Goal: Information Seeking & Learning: Check status

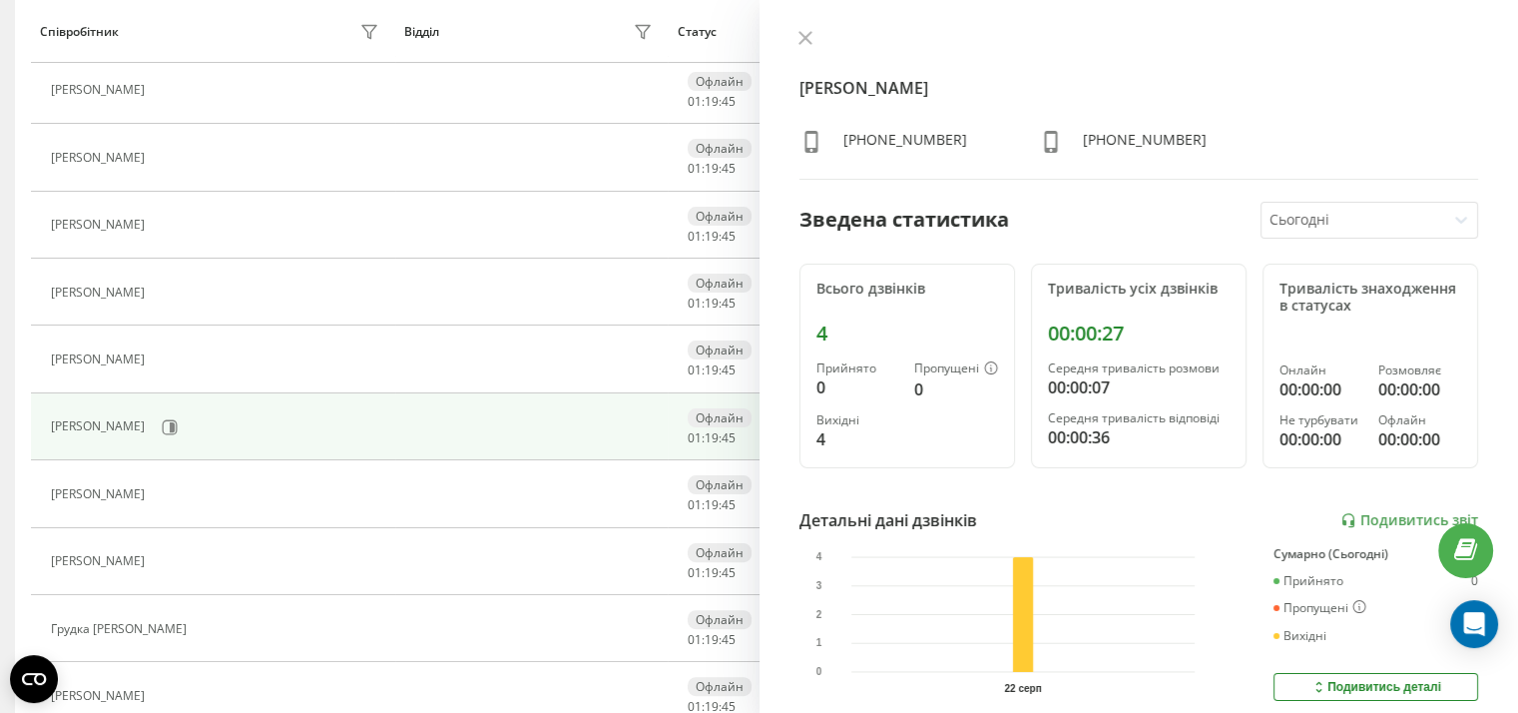
scroll to position [395, 0]
click at [804, 35] on icon at bounding box center [805, 38] width 14 height 14
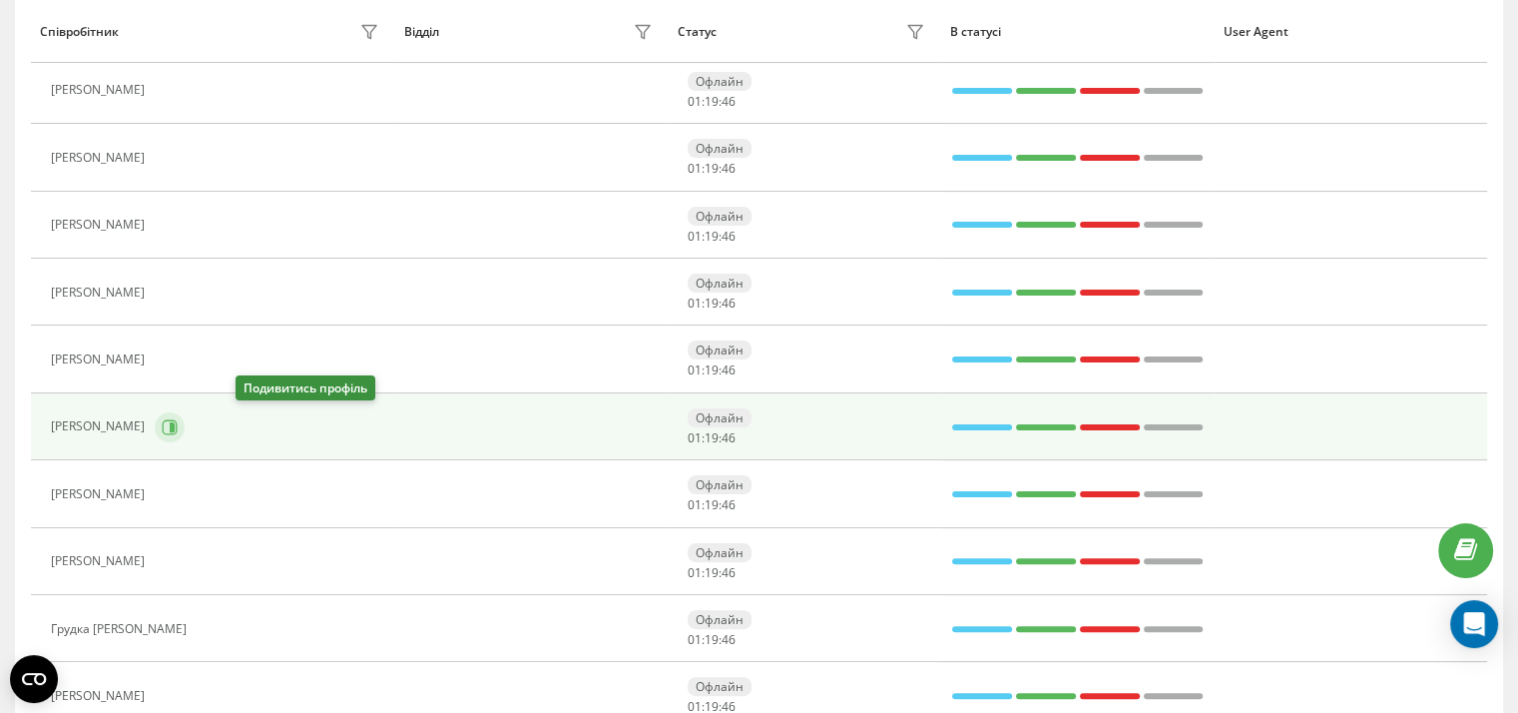
click at [178, 422] on icon at bounding box center [170, 427] width 16 height 16
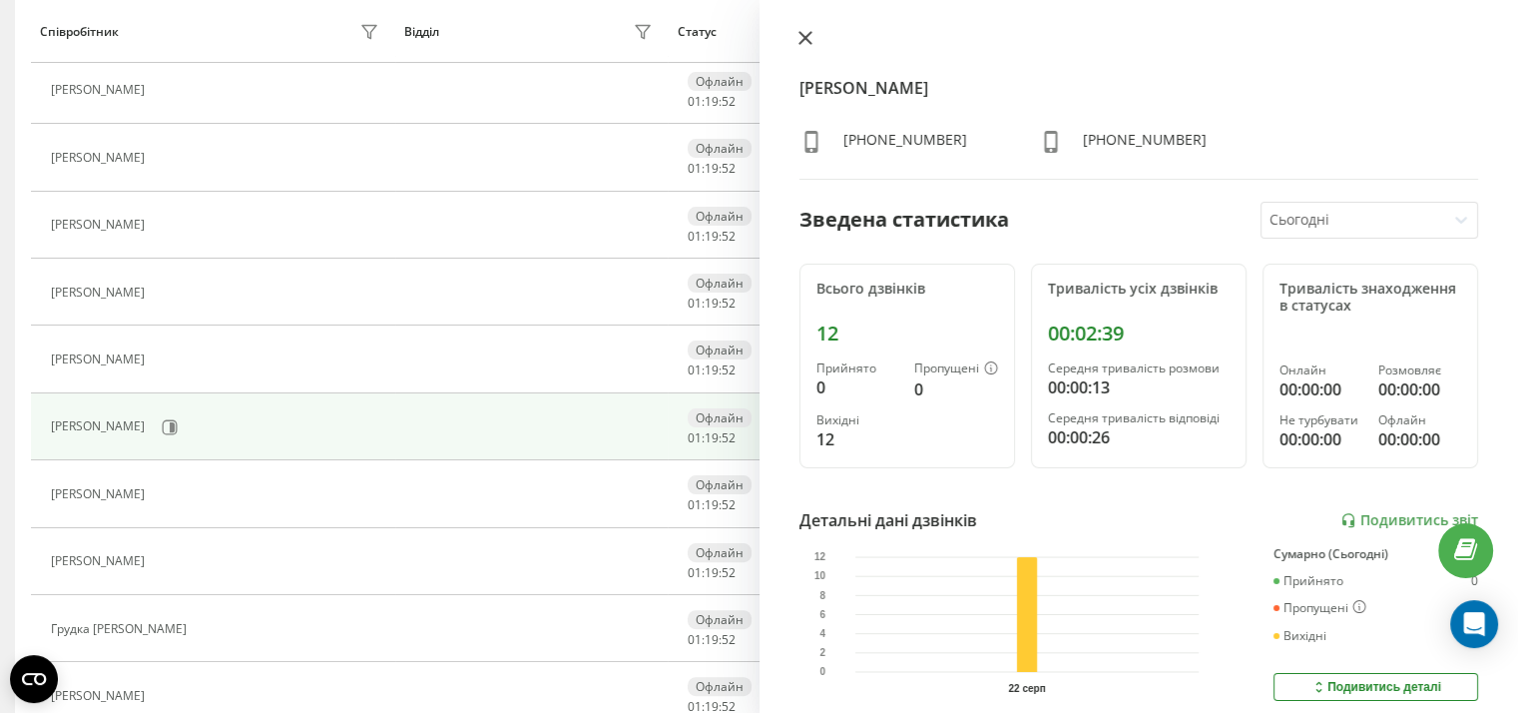
click at [806, 40] on icon at bounding box center [804, 38] width 12 height 12
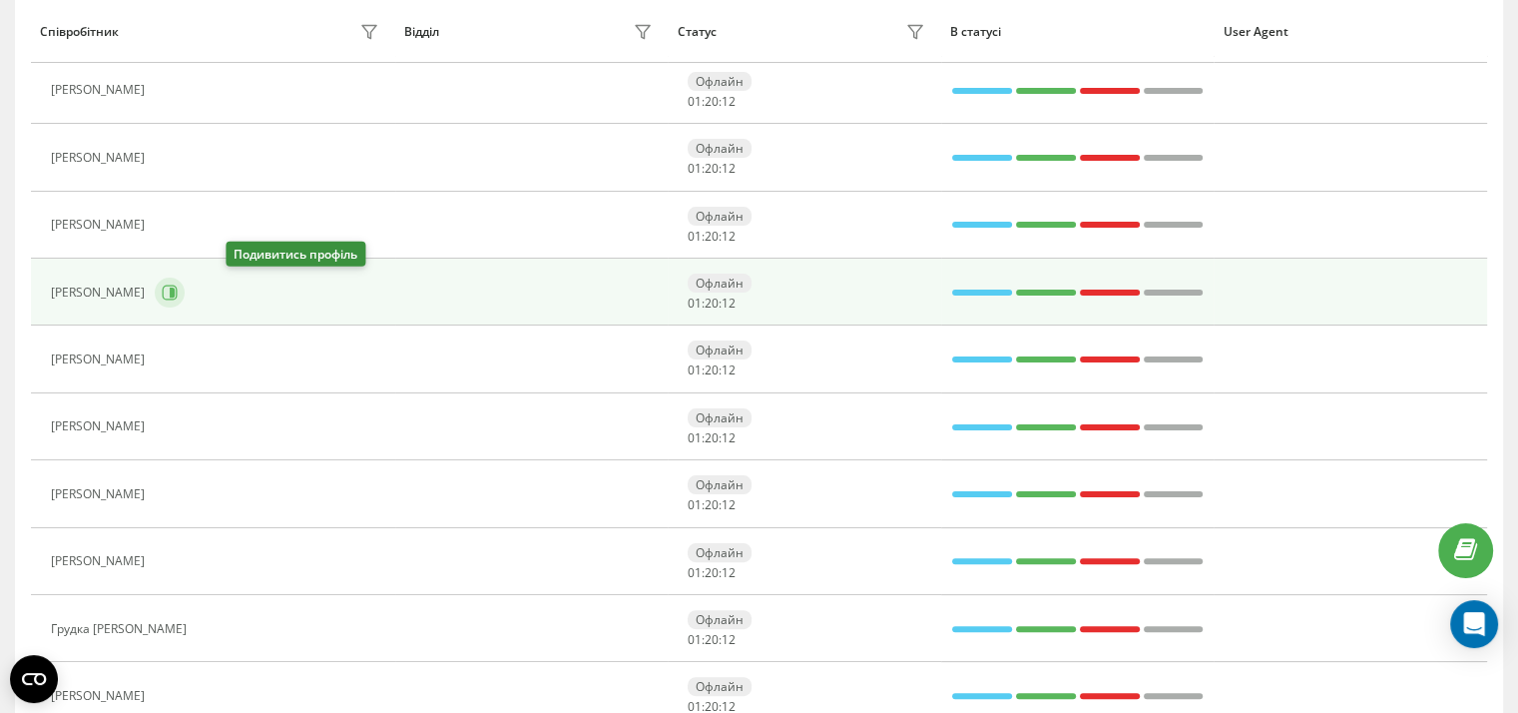
click at [185, 287] on button at bounding box center [170, 292] width 30 height 30
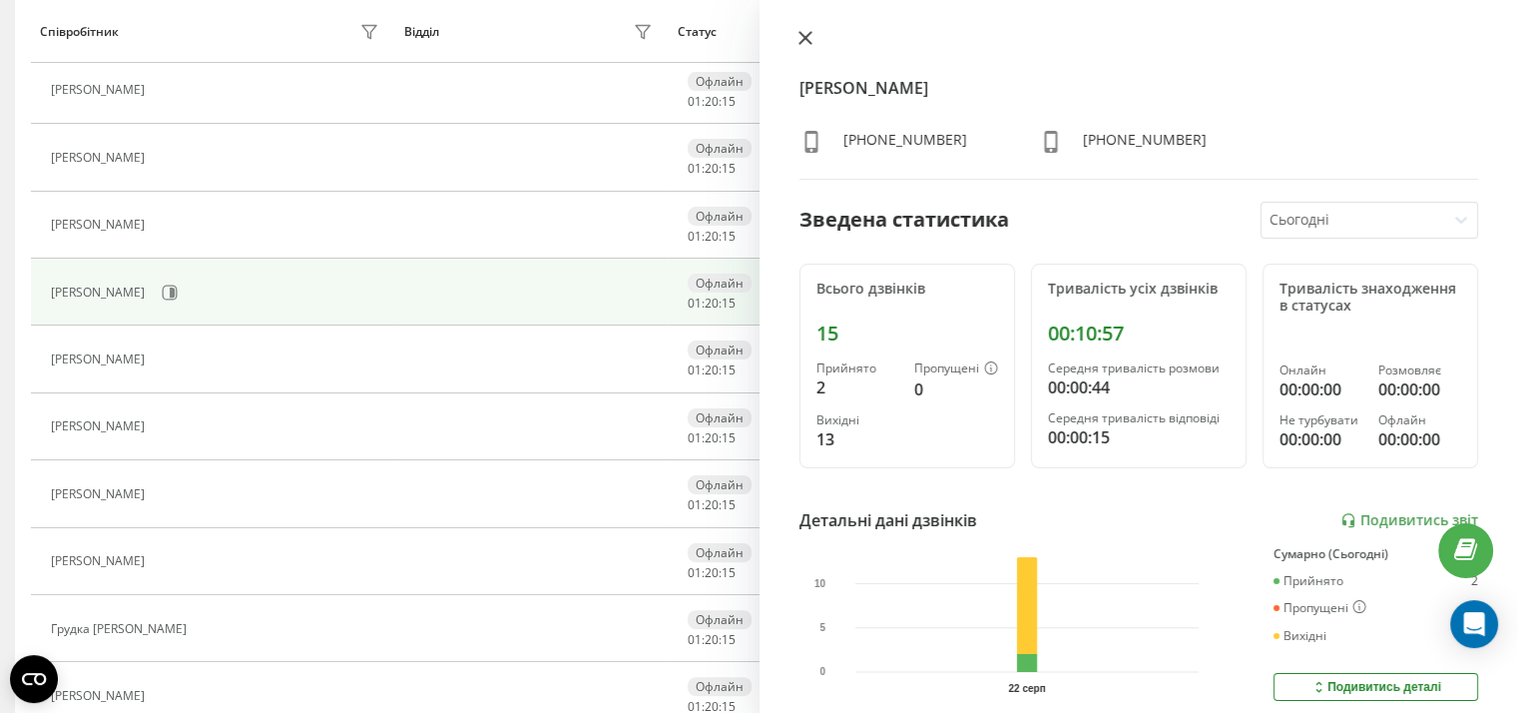
click at [804, 42] on icon at bounding box center [805, 38] width 14 height 14
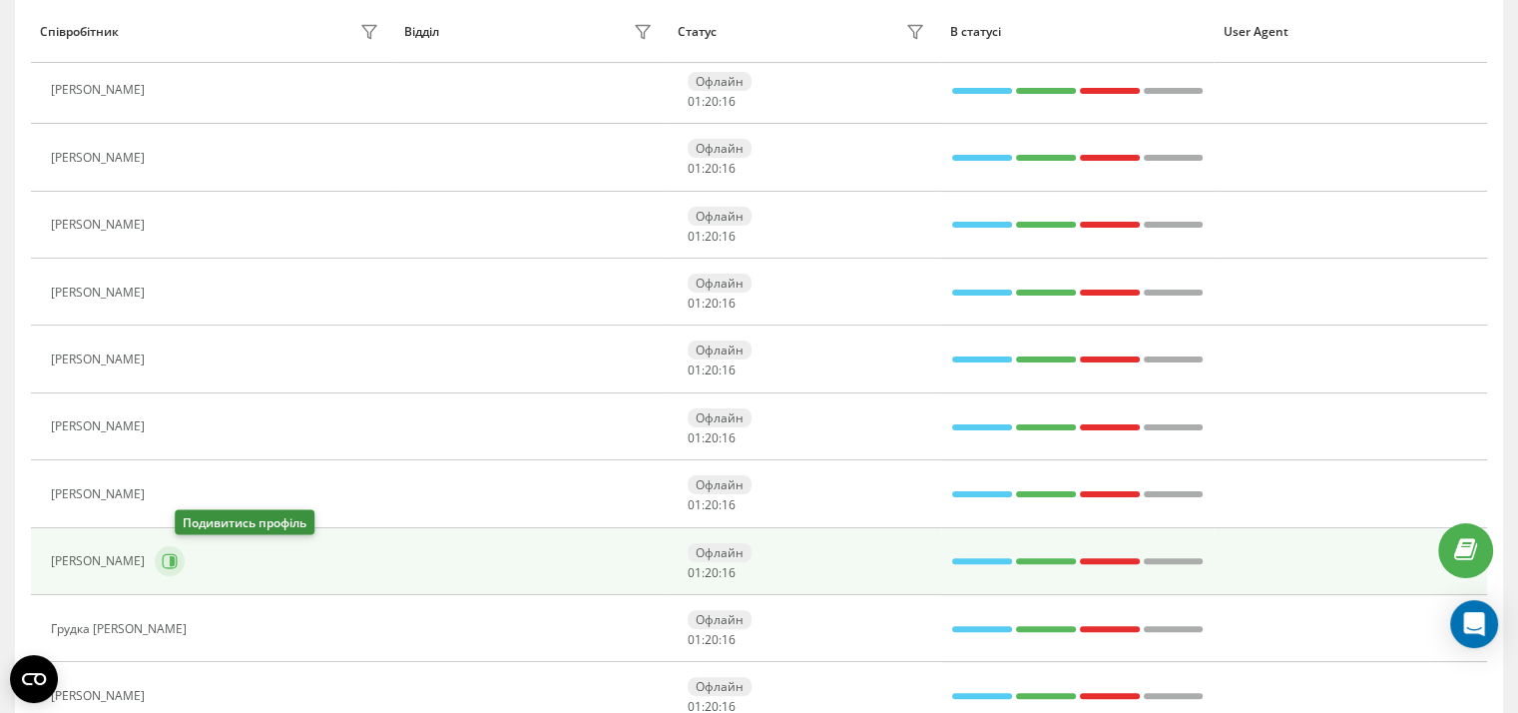
click at [175, 558] on icon at bounding box center [172, 561] width 5 height 10
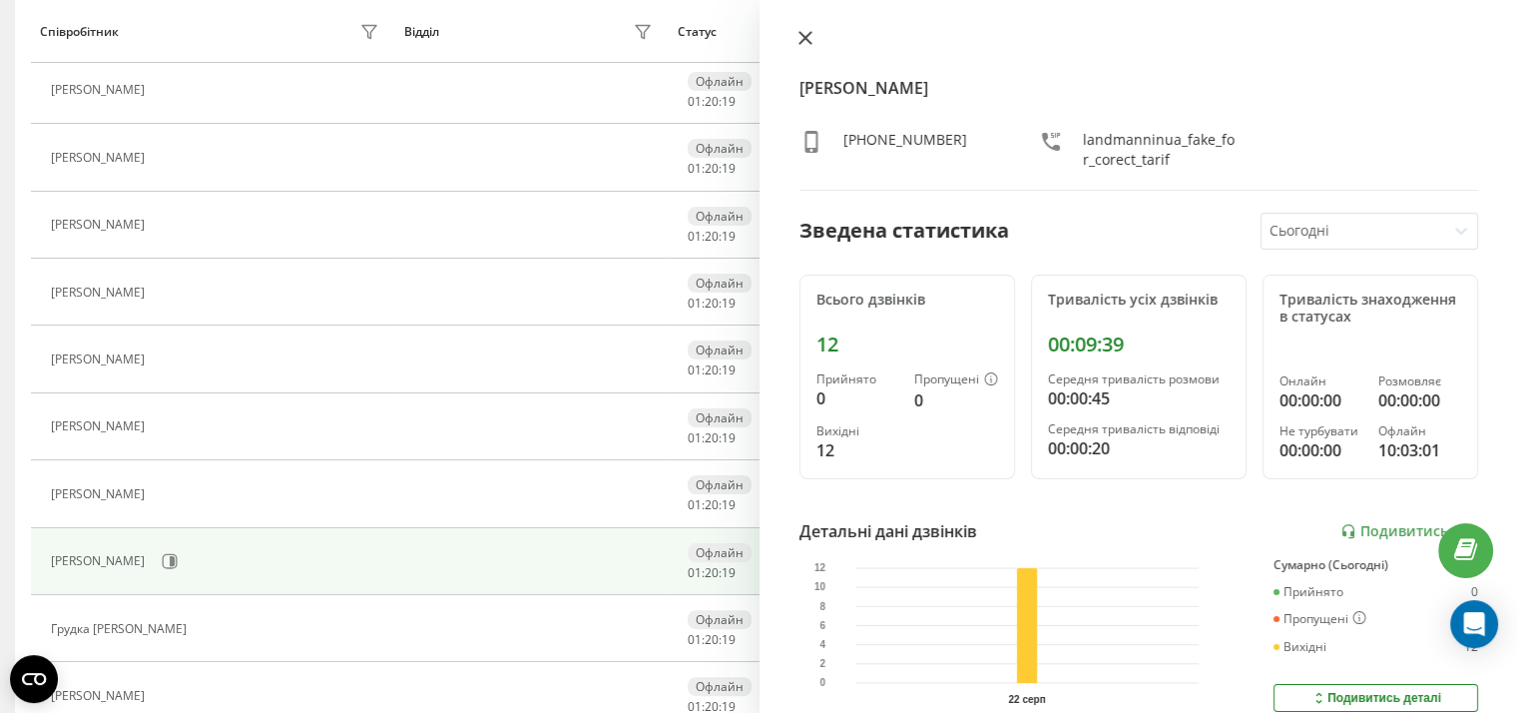
click at [802, 43] on icon at bounding box center [805, 38] width 14 height 14
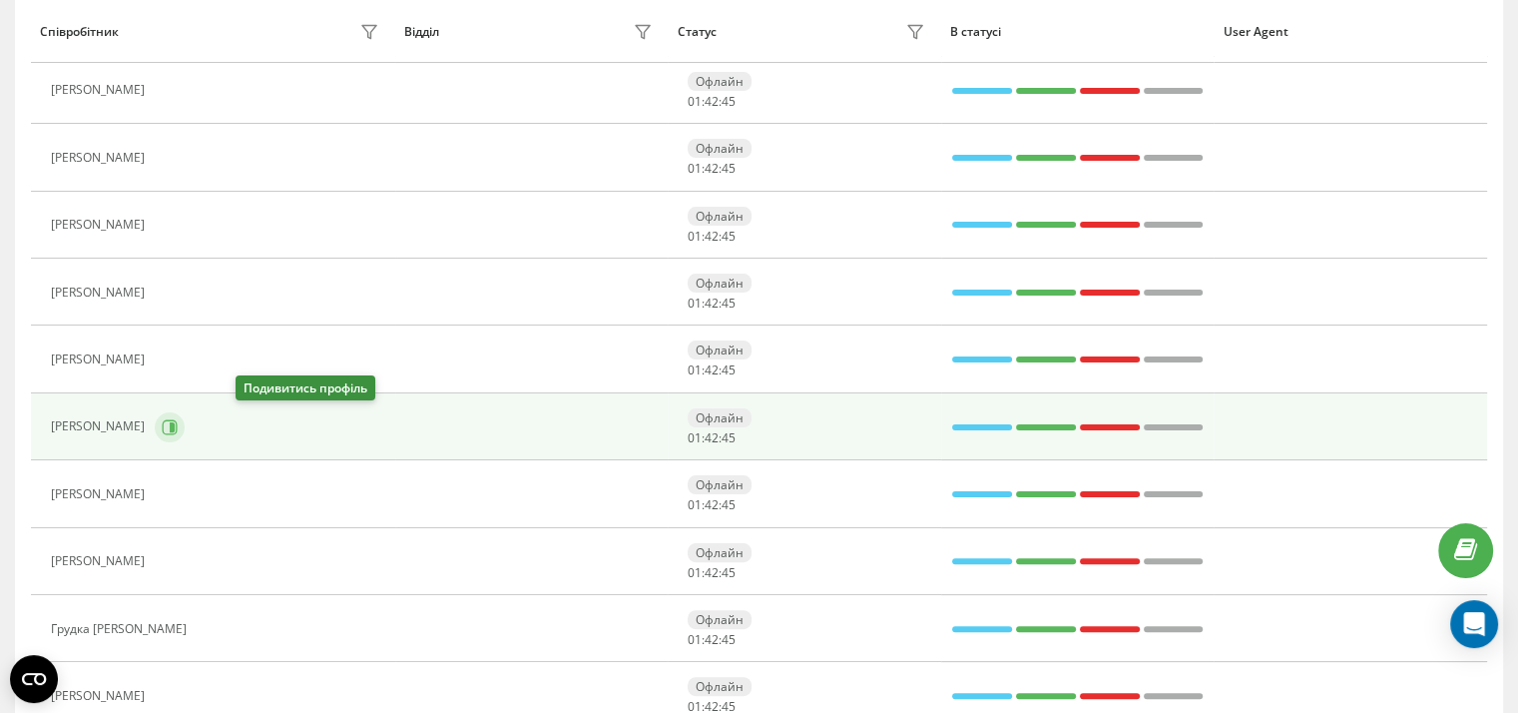
click at [178, 423] on icon at bounding box center [170, 427] width 16 height 16
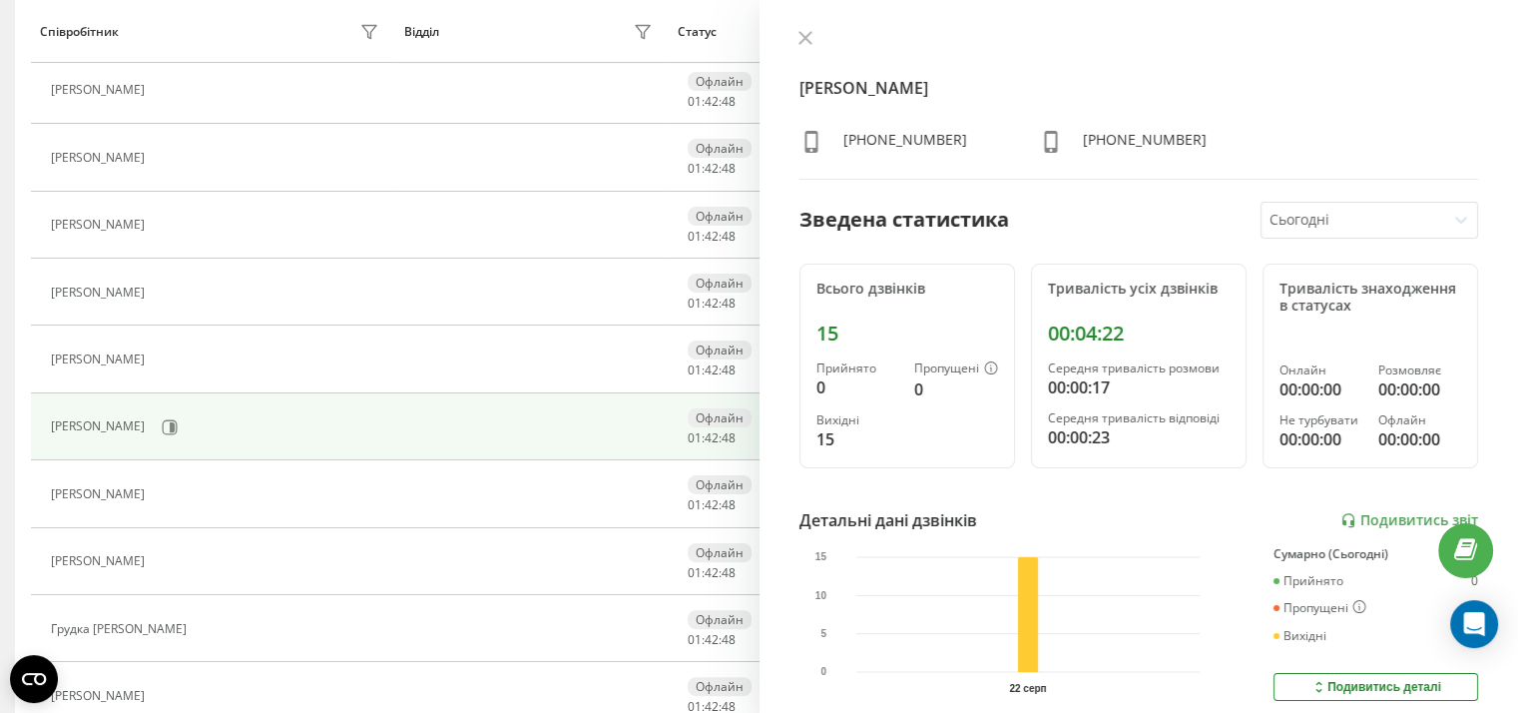
click at [796, 34] on button at bounding box center [806, 39] width 26 height 19
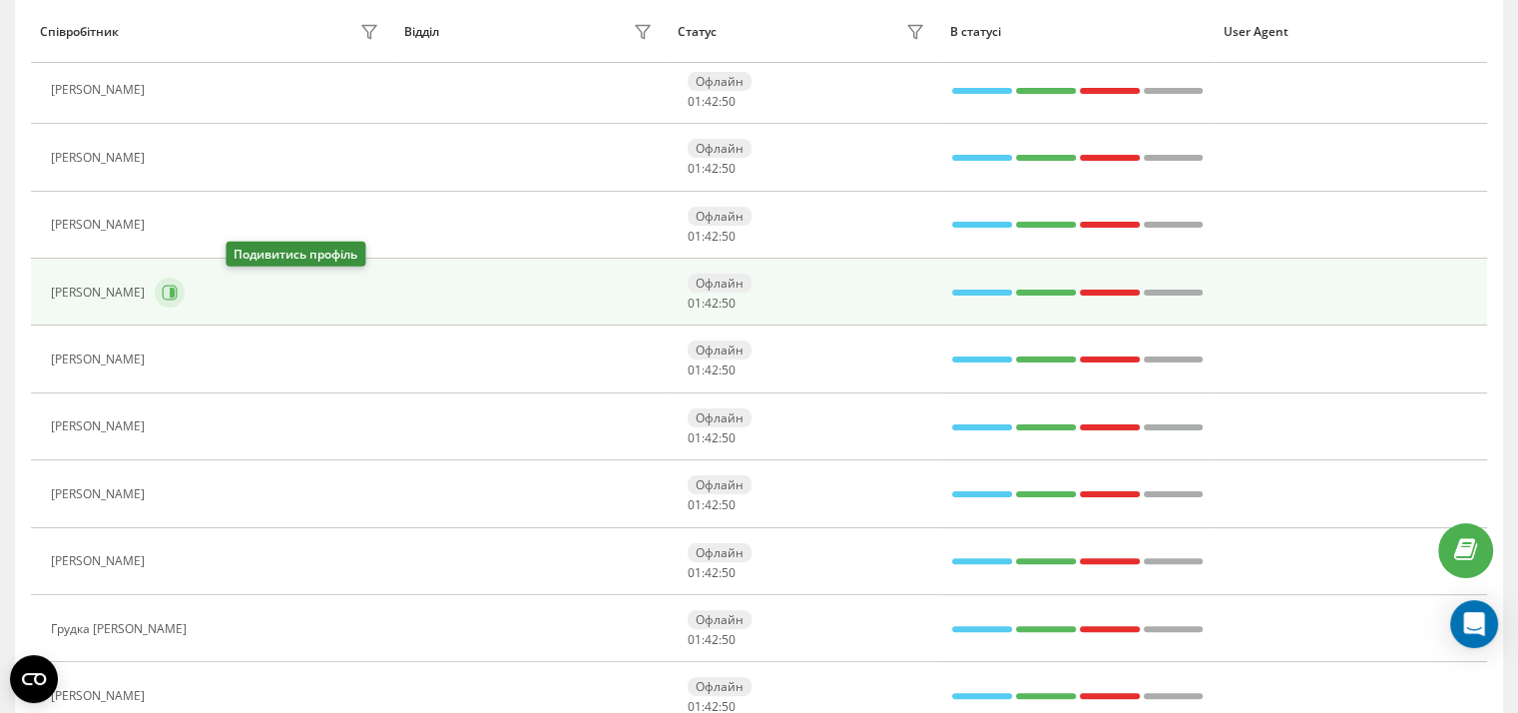
click at [178, 286] on icon at bounding box center [170, 292] width 16 height 16
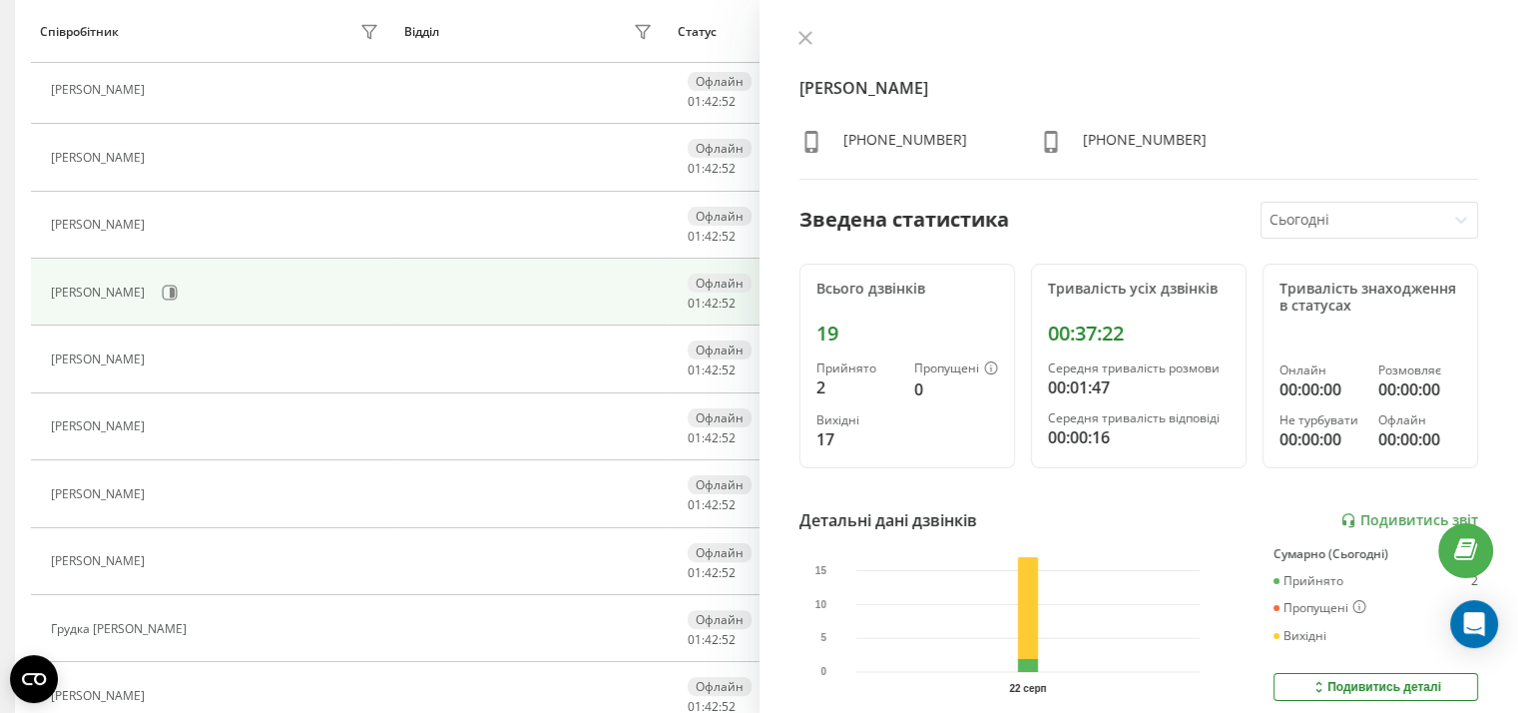
drag, startPoint x: 804, startPoint y: 36, endPoint x: 784, endPoint y: 62, distance: 33.4
click at [804, 38] on icon at bounding box center [804, 38] width 12 height 12
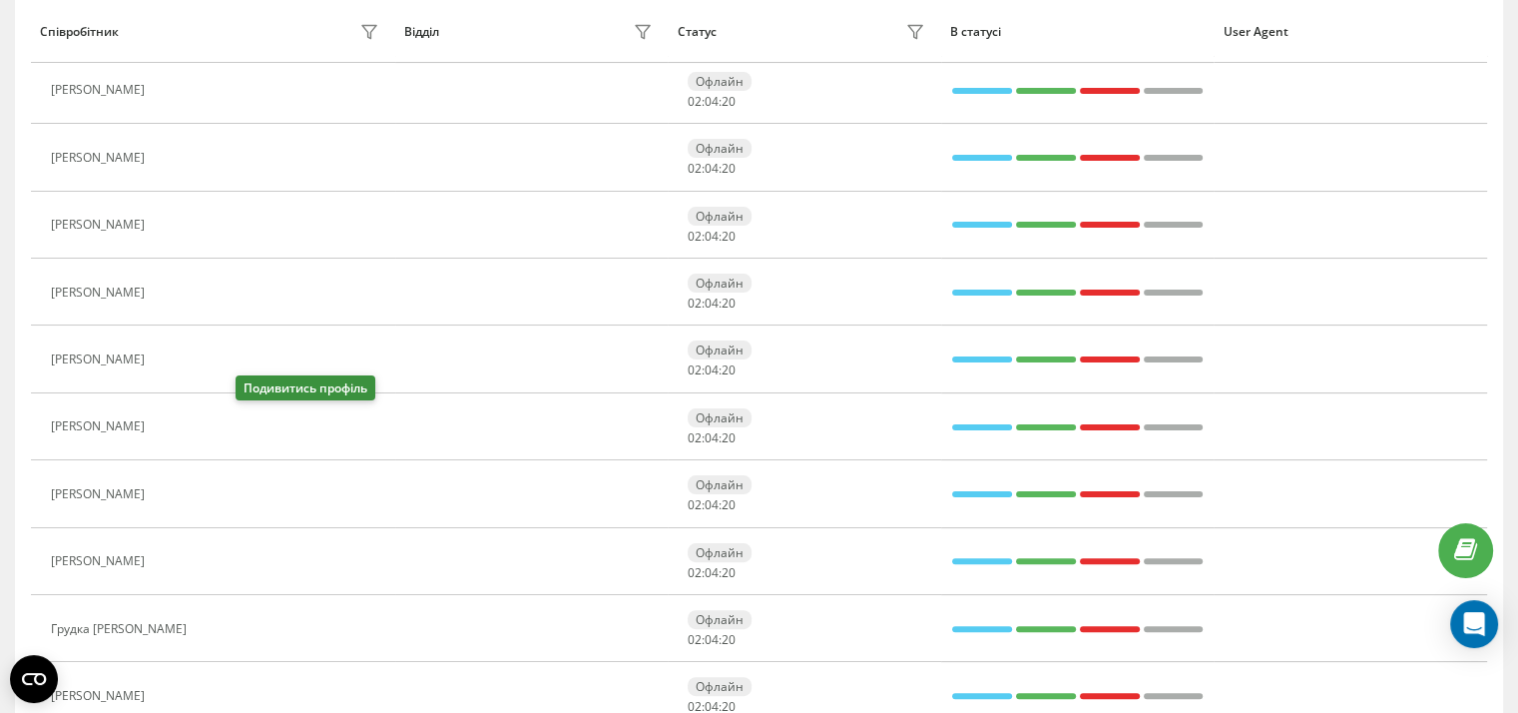
click at [175, 419] on icon at bounding box center [167, 426] width 15 height 15
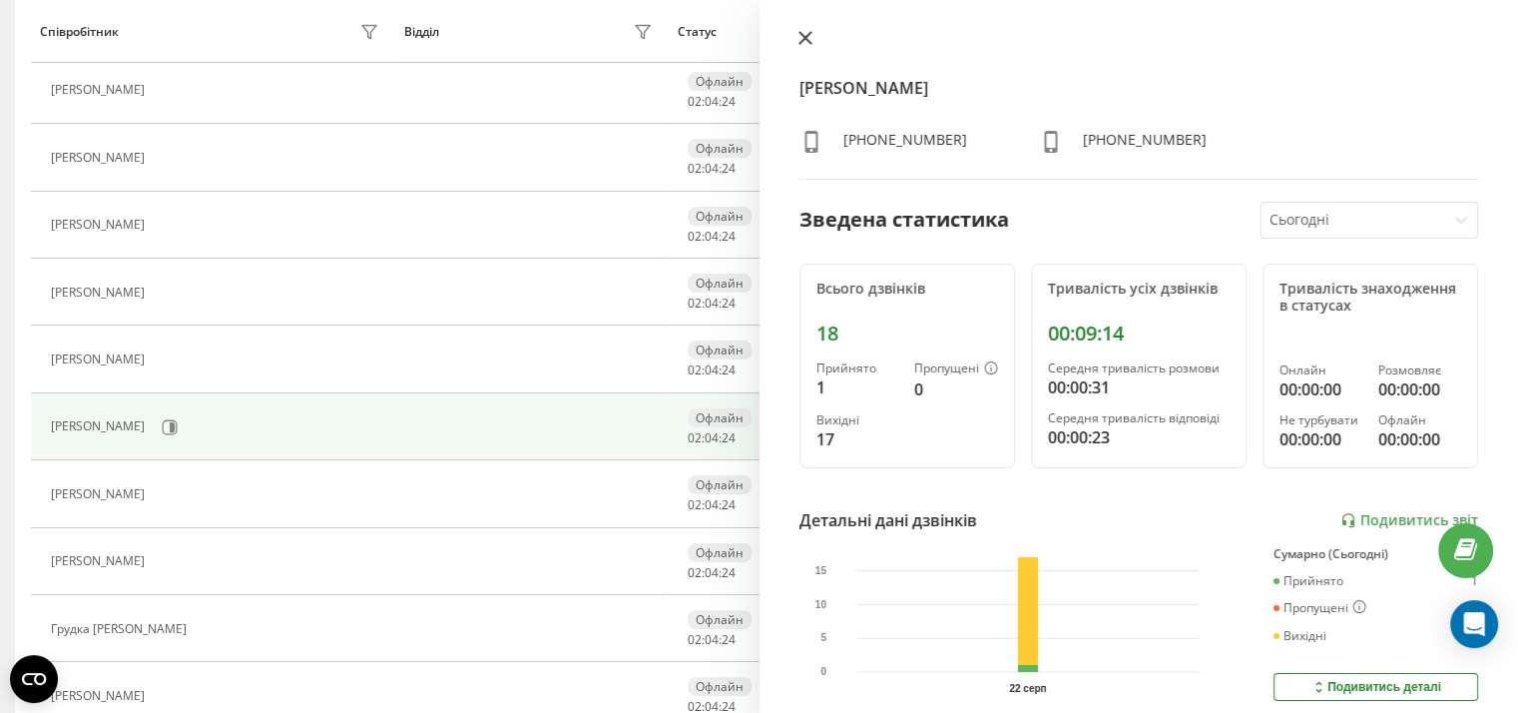
click at [804, 36] on icon at bounding box center [805, 38] width 14 height 14
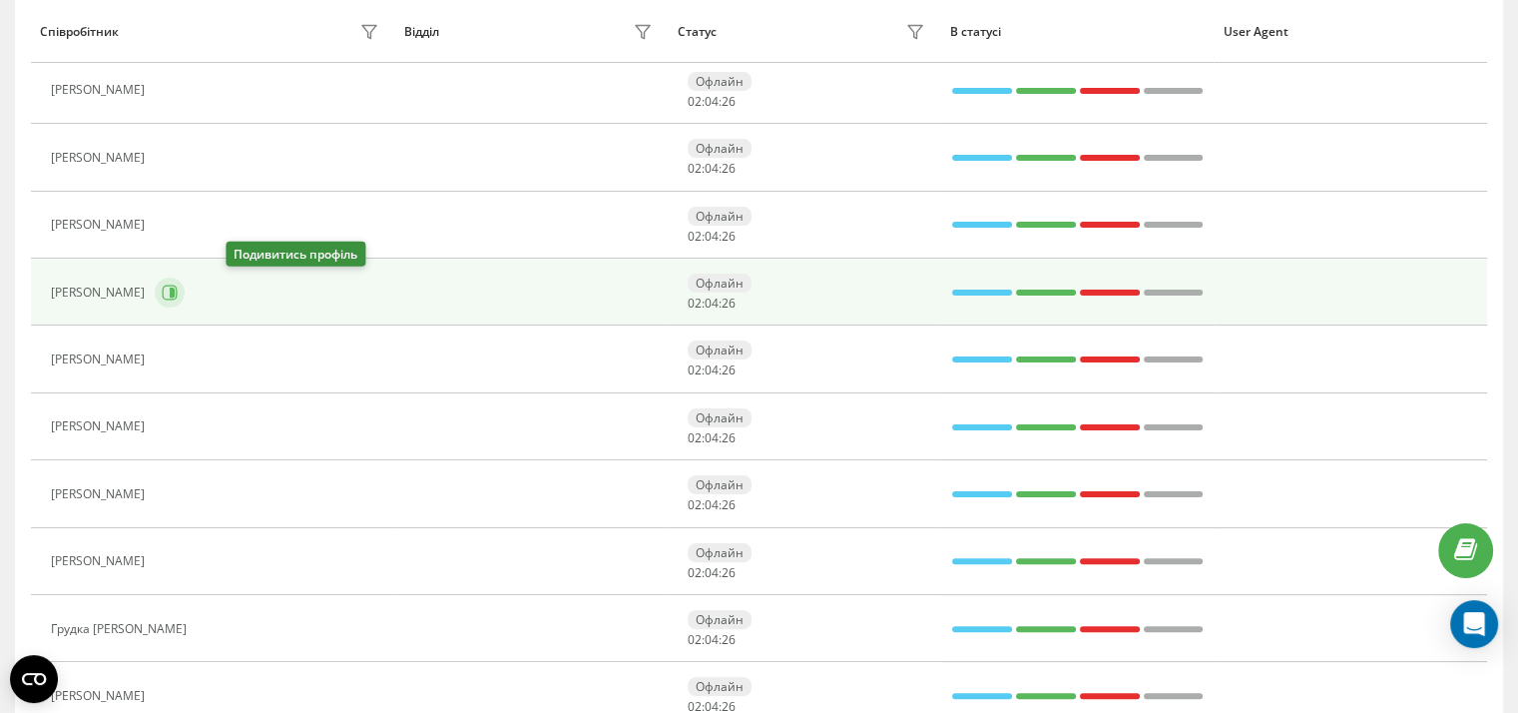
click at [185, 289] on button at bounding box center [170, 292] width 30 height 30
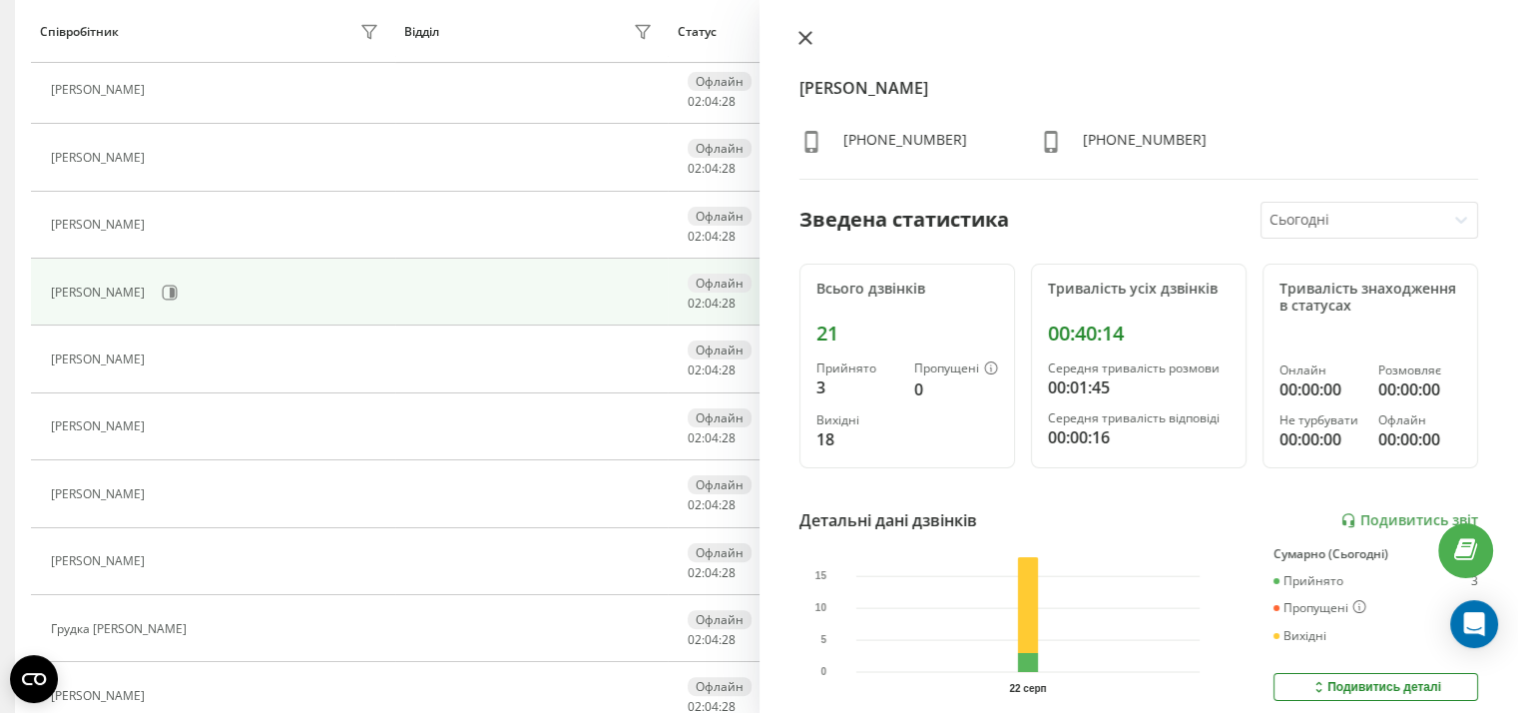
click at [799, 38] on icon at bounding box center [805, 38] width 14 height 14
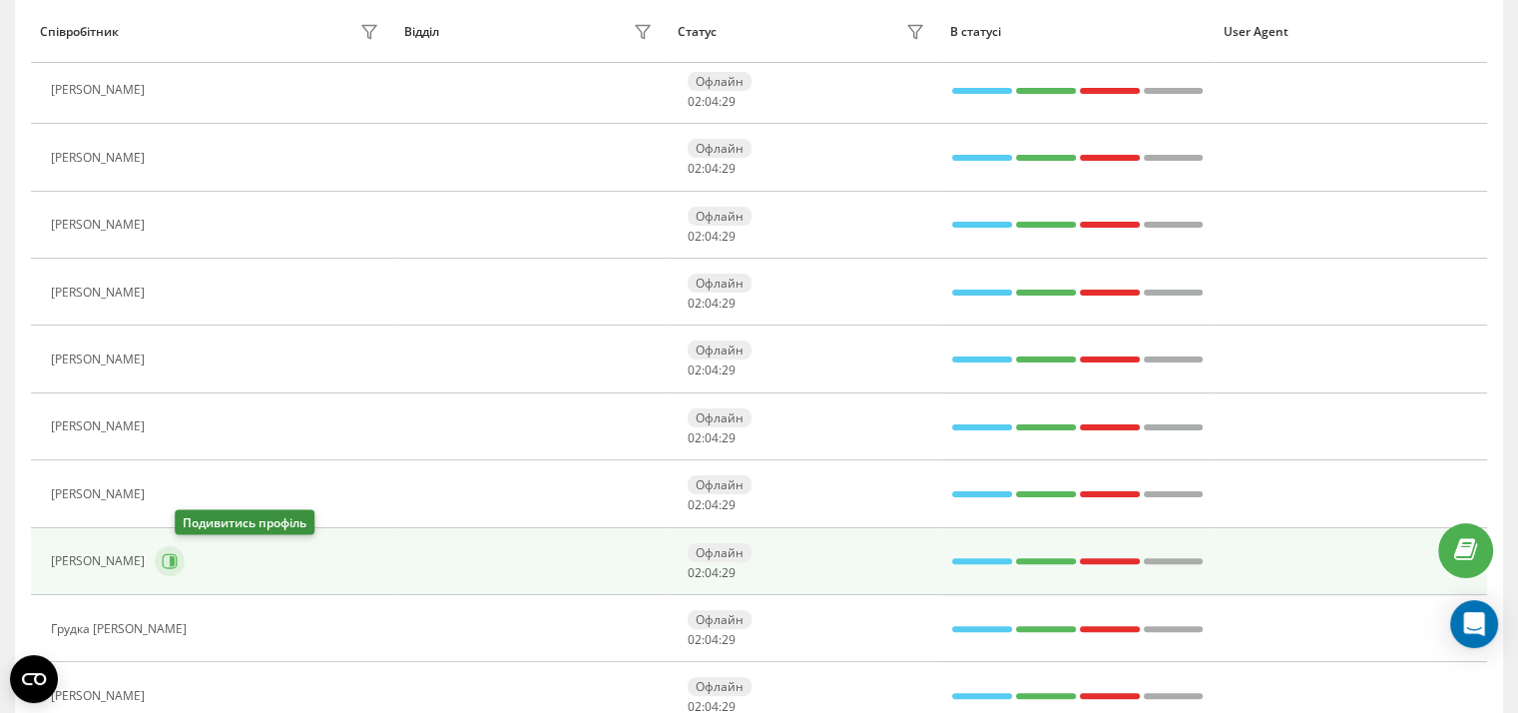
click at [175, 560] on icon at bounding box center [172, 561] width 5 height 10
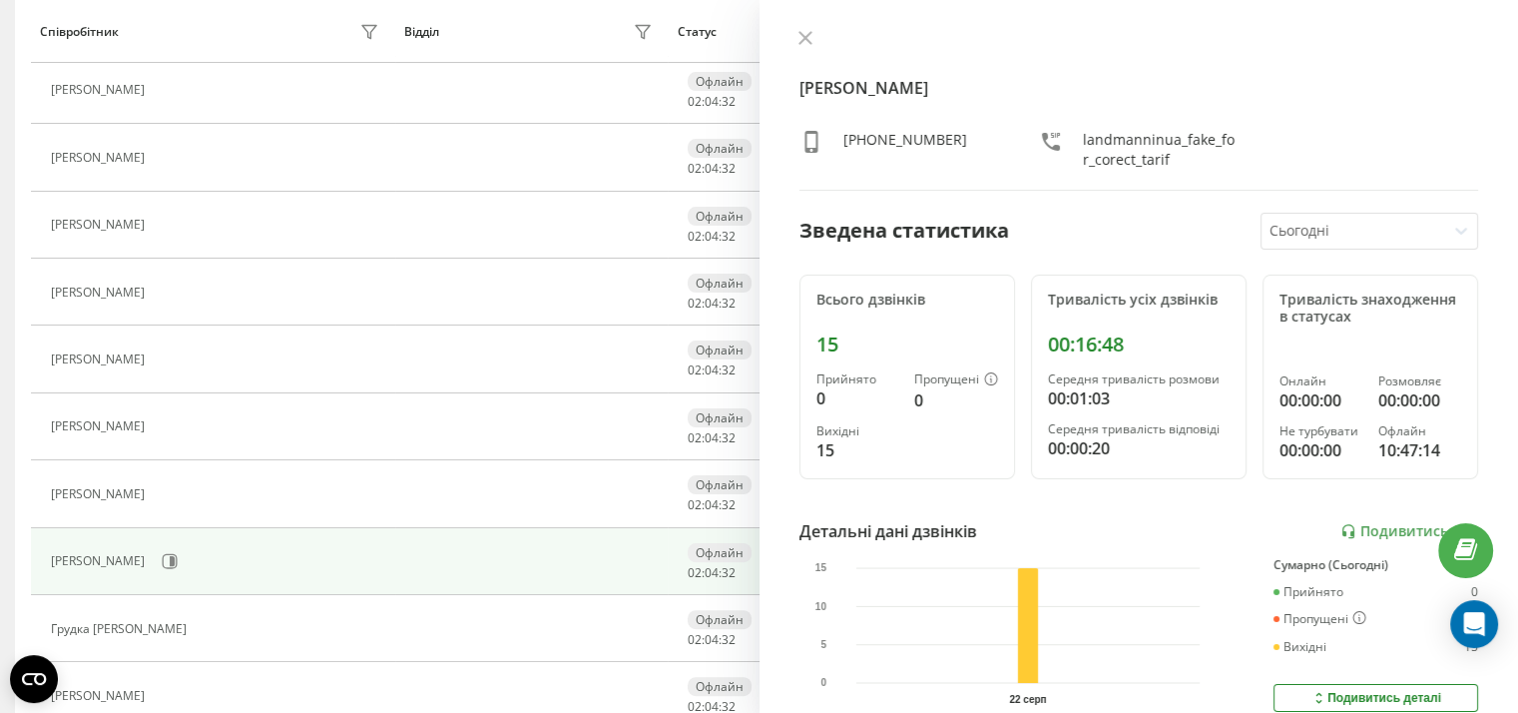
click at [803, 39] on icon at bounding box center [805, 38] width 14 height 14
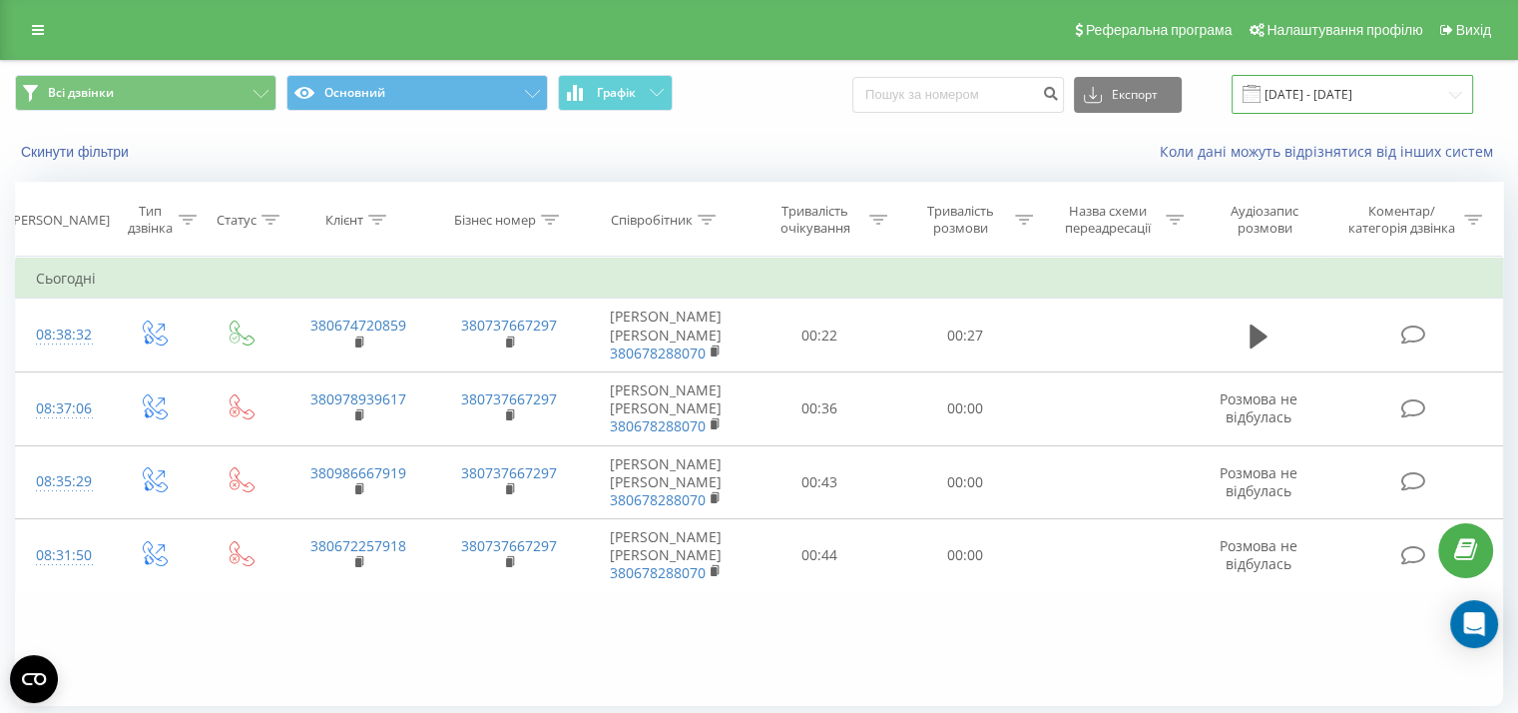
drag, startPoint x: 1361, startPoint y: 87, endPoint x: 1343, endPoint y: 94, distance: 19.3
click at [1361, 87] on input "[DATE] - [DATE]" at bounding box center [1353, 94] width 242 height 39
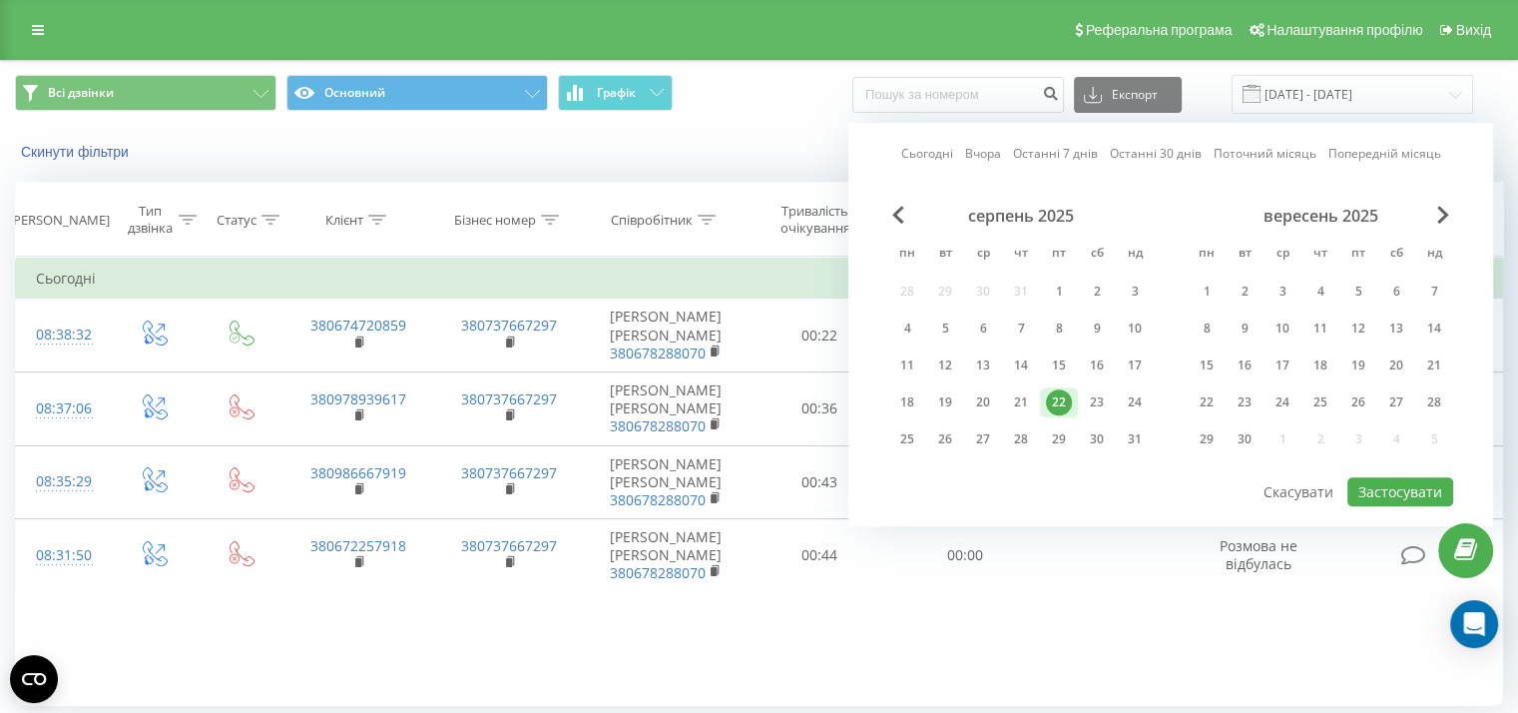
click at [928, 155] on link "Сьогодні" at bounding box center [927, 154] width 52 height 19
click at [1387, 478] on button "Застосувати" at bounding box center [1400, 491] width 106 height 29
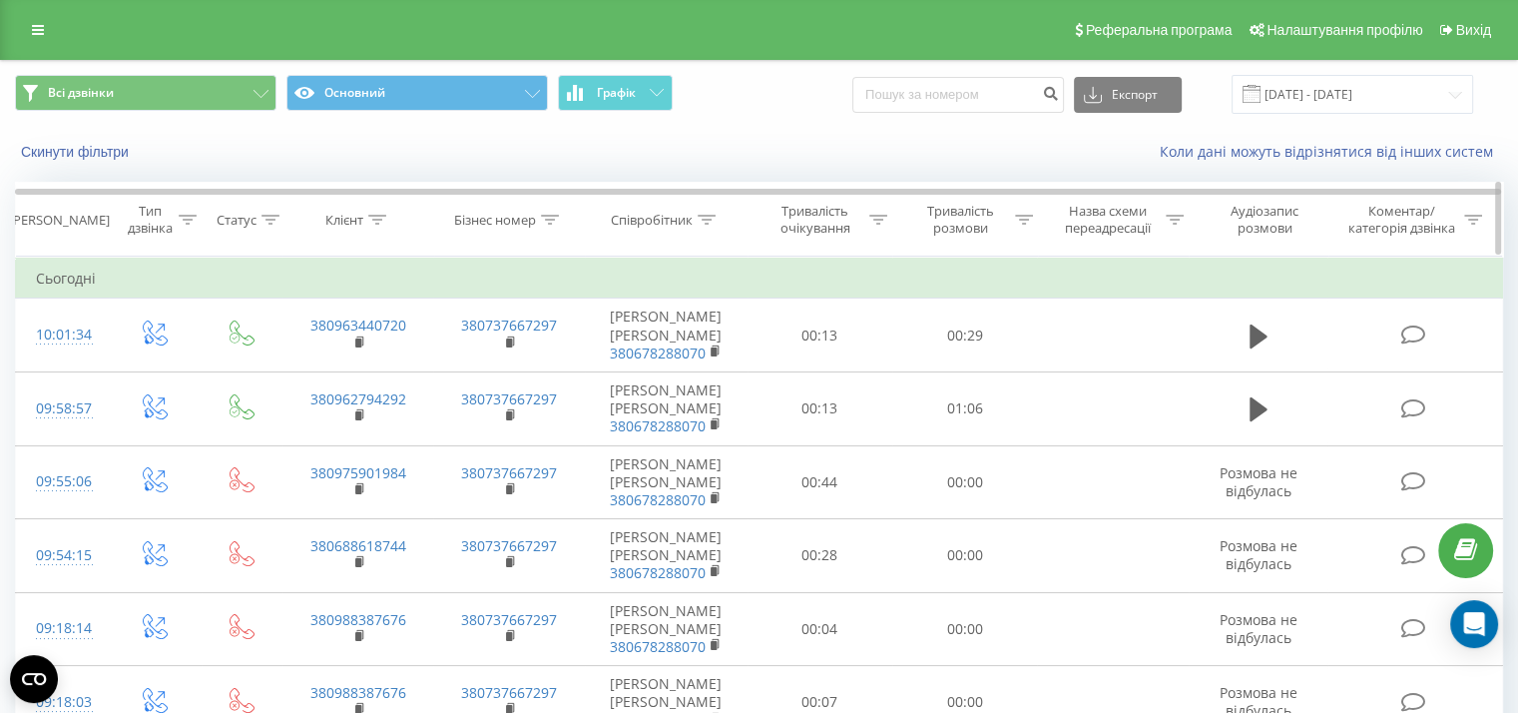
click at [1022, 218] on icon at bounding box center [1024, 220] width 18 height 10
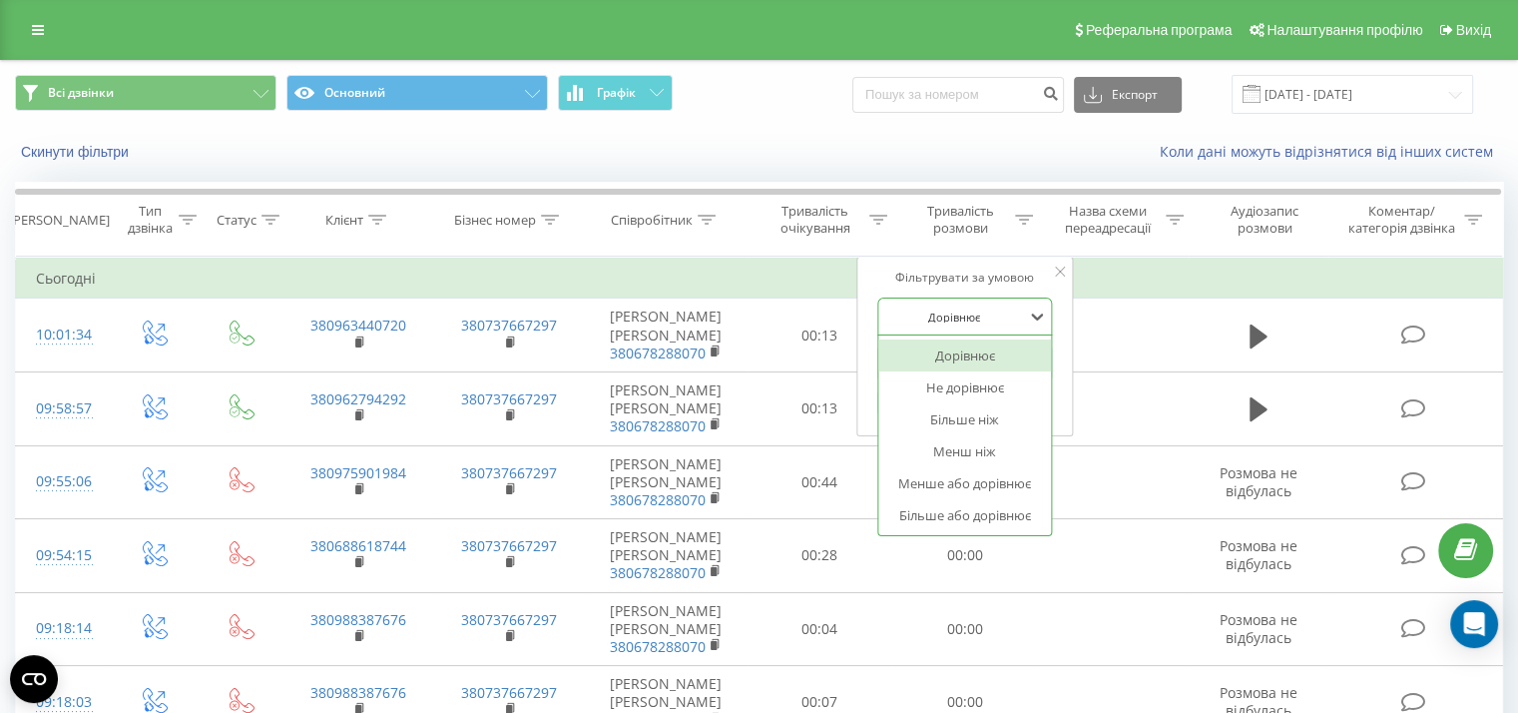
click at [1015, 314] on div at bounding box center [954, 316] width 142 height 19
click at [974, 510] on div "Більше або дорівнює" at bounding box center [965, 515] width 174 height 32
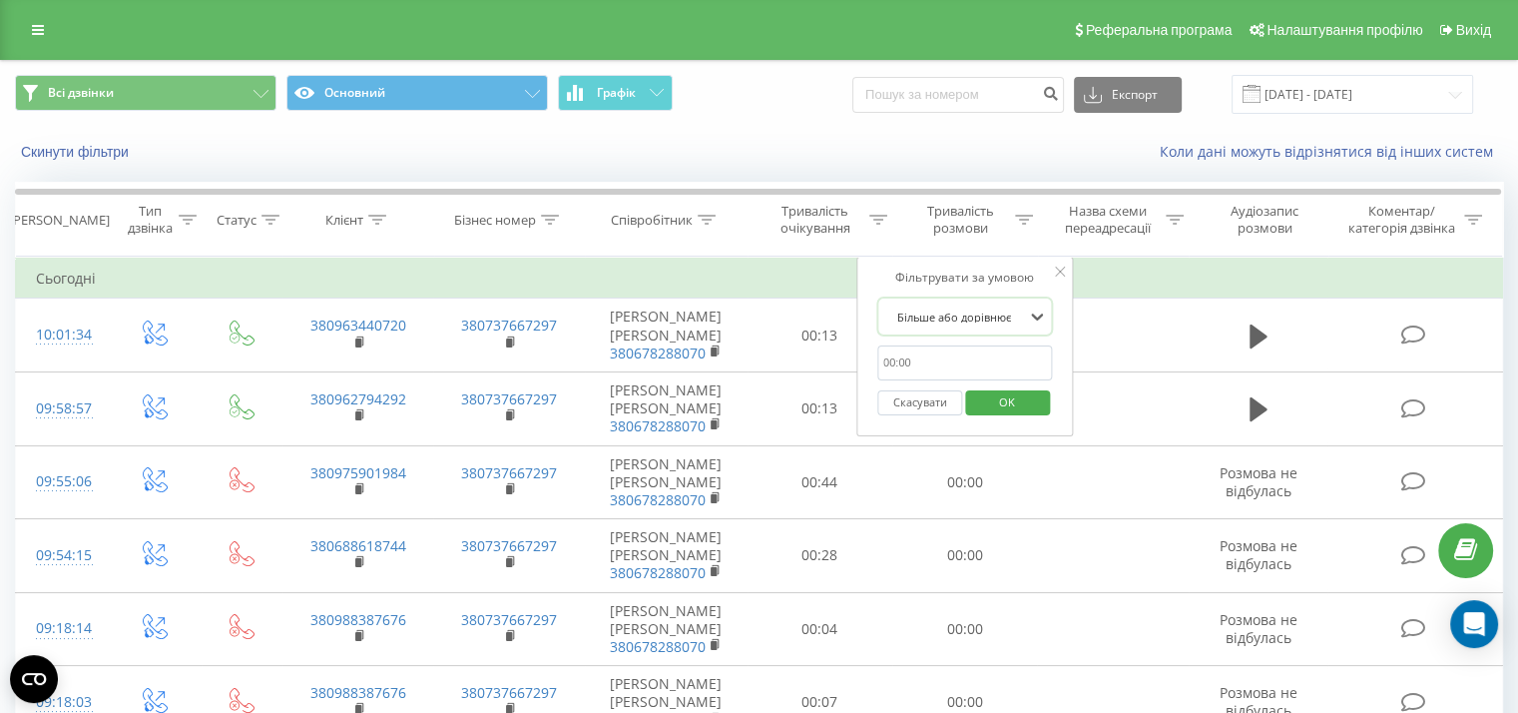
click at [992, 362] on input "text" at bounding box center [965, 362] width 176 height 35
type input "0050"
click at [1005, 397] on span "OK" at bounding box center [1007, 401] width 56 height 31
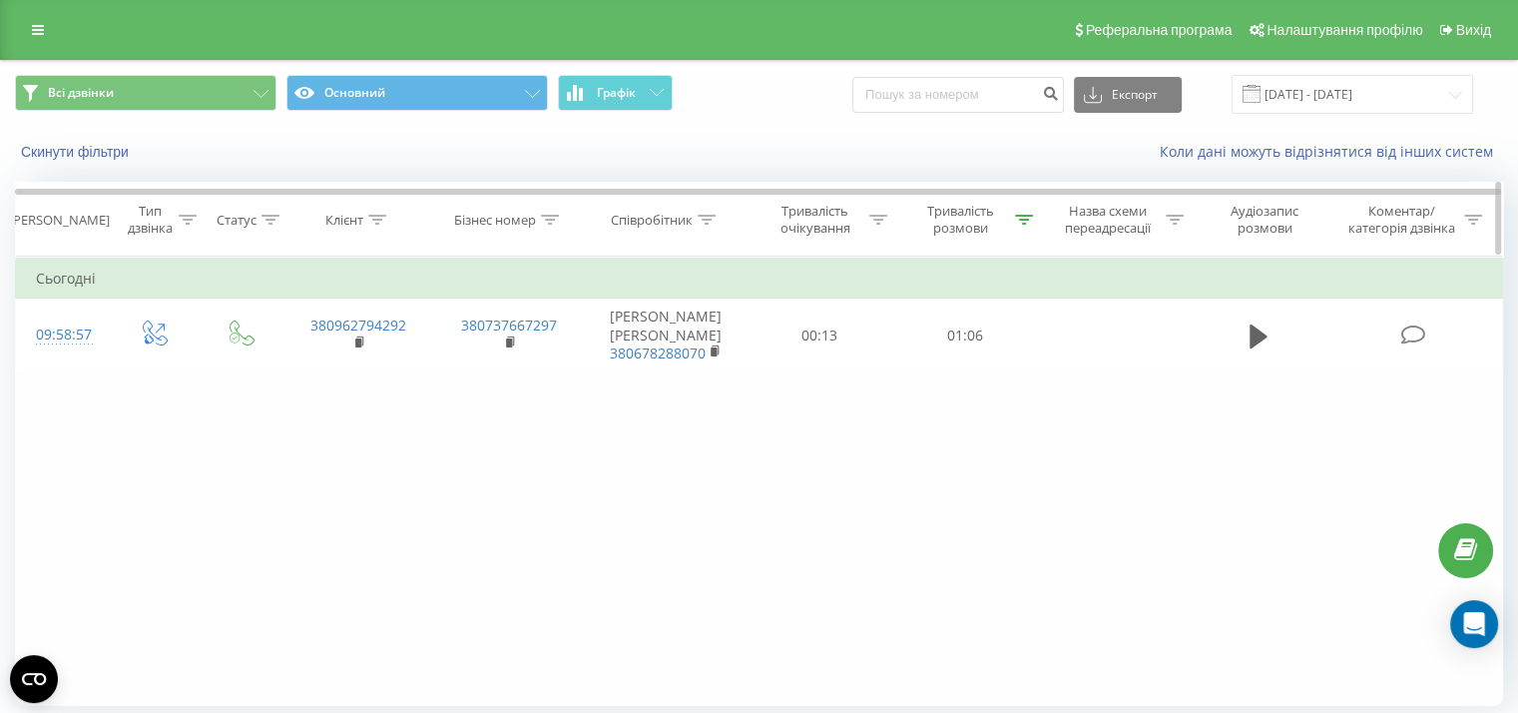
click at [1020, 217] on icon at bounding box center [1024, 220] width 18 height 10
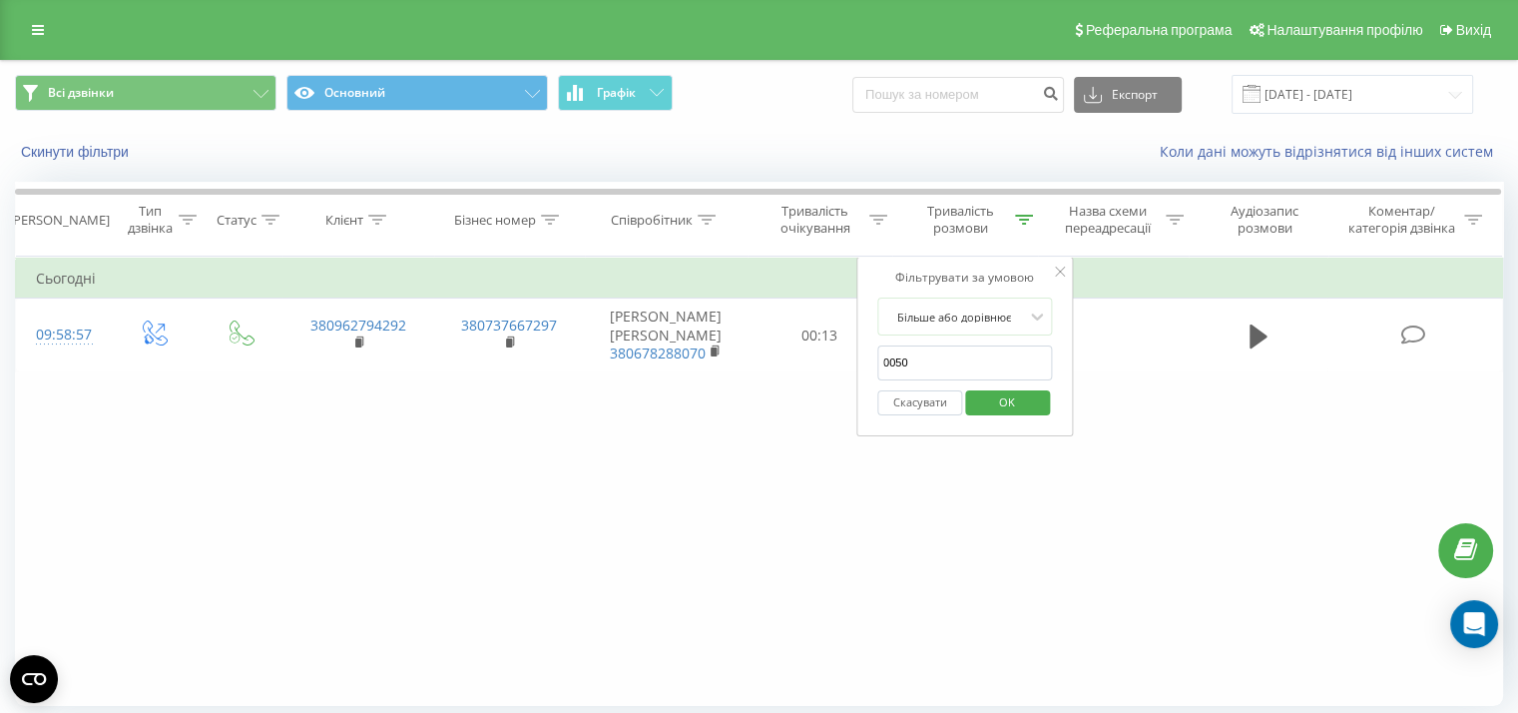
click at [979, 403] on span "OK" at bounding box center [1007, 401] width 56 height 31
